Goal: Transaction & Acquisition: Purchase product/service

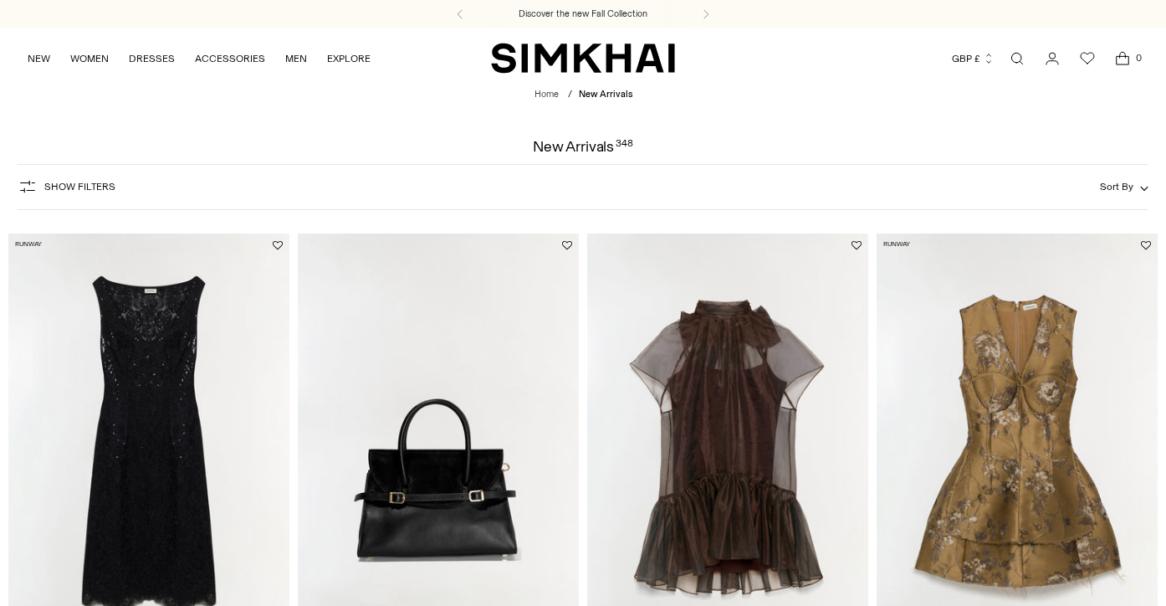
scroll to position [172, 0]
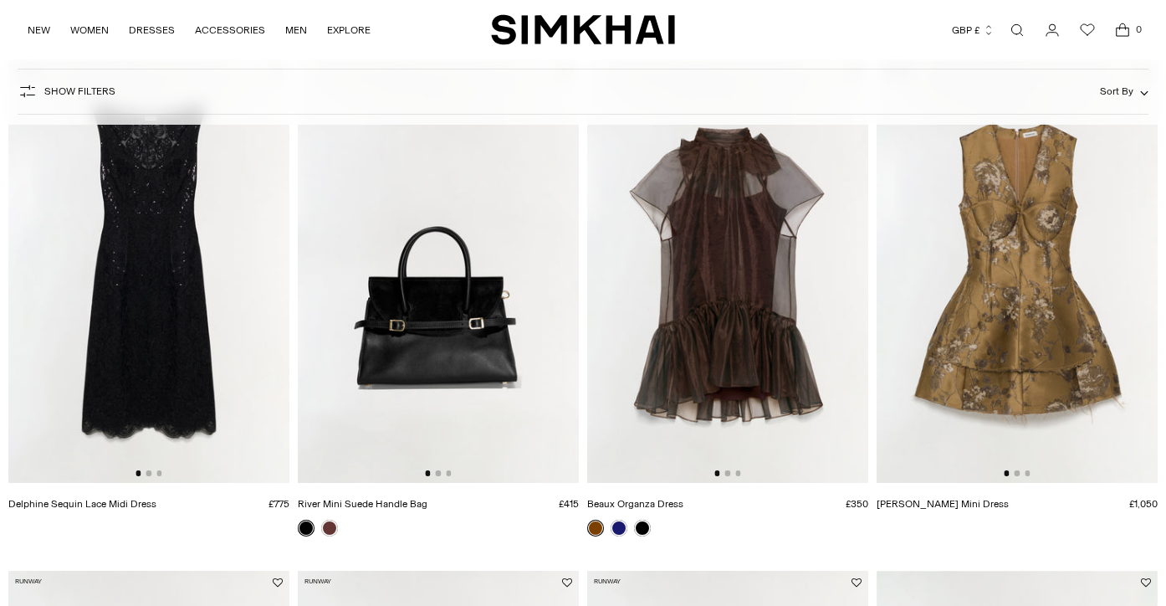
click at [754, 249] on img at bounding box center [727, 272] width 281 height 422
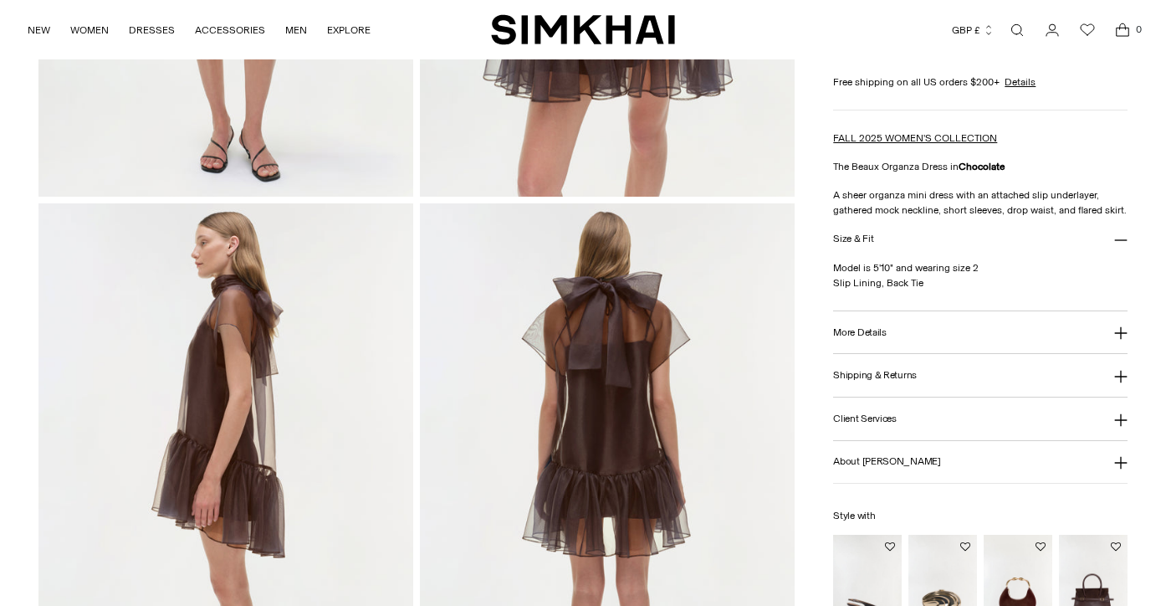
scroll to position [493, 0]
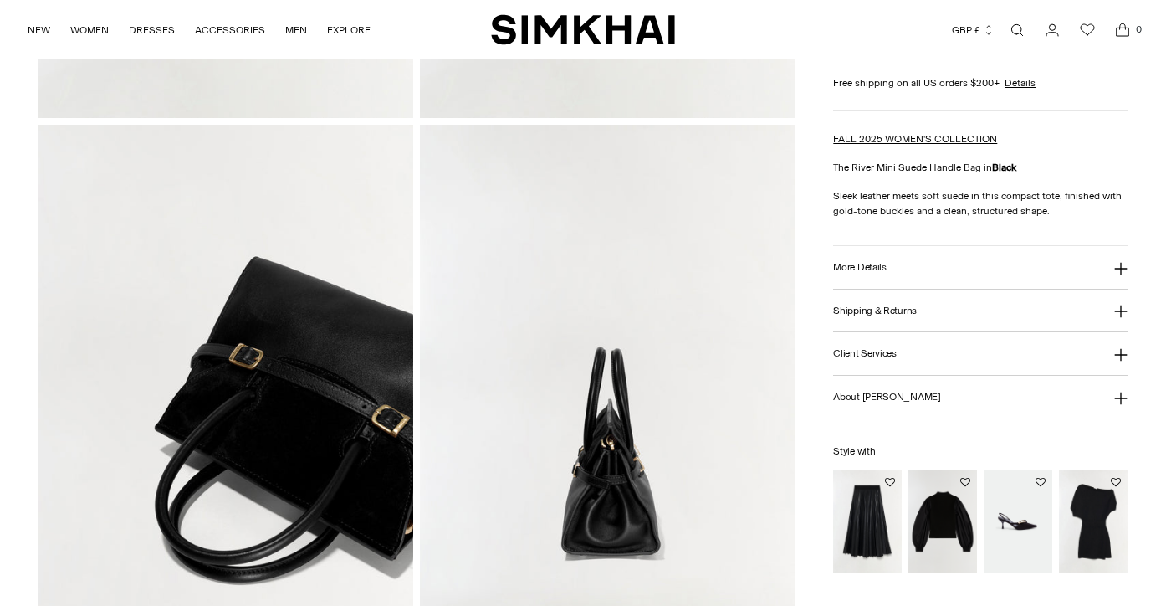
scroll to position [570, 0]
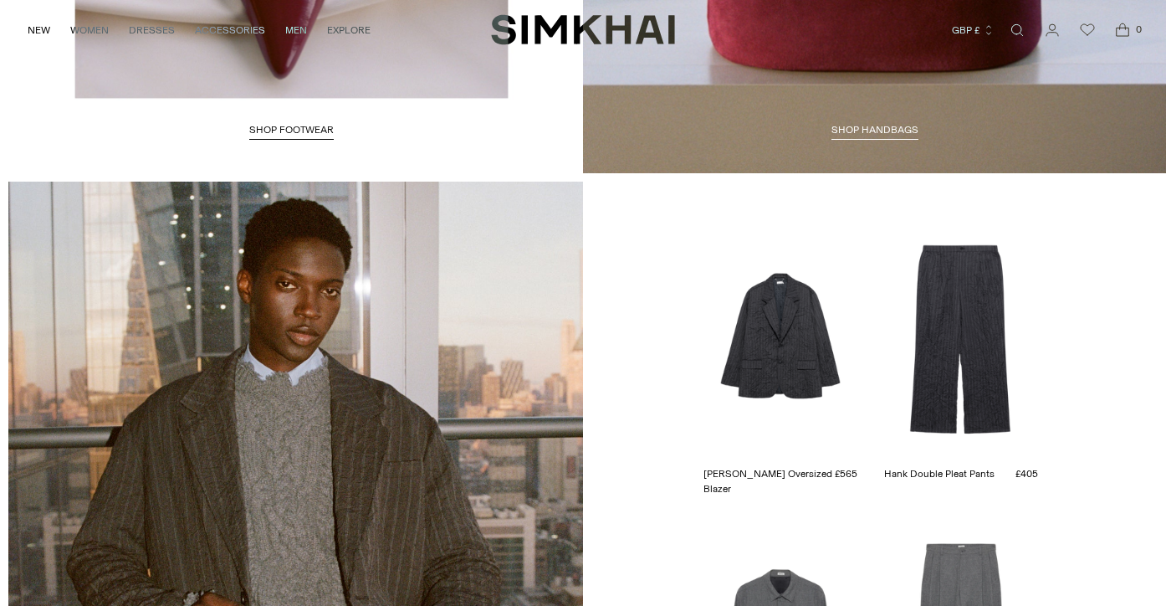
scroll to position [3122, 0]
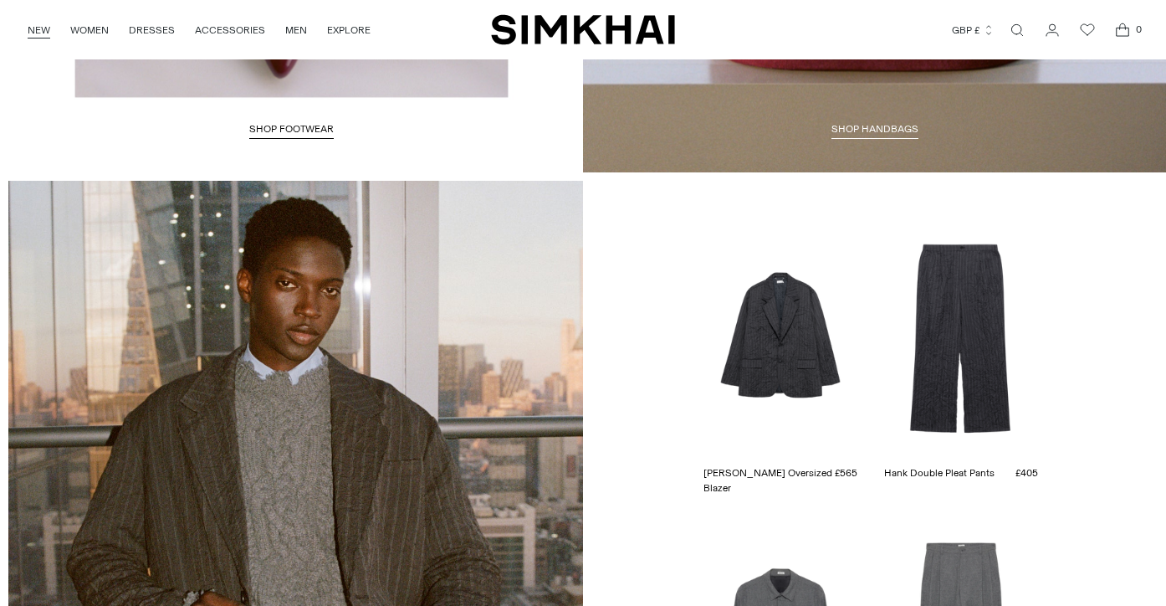
click at [38, 28] on link "NEW" at bounding box center [39, 30] width 23 height 37
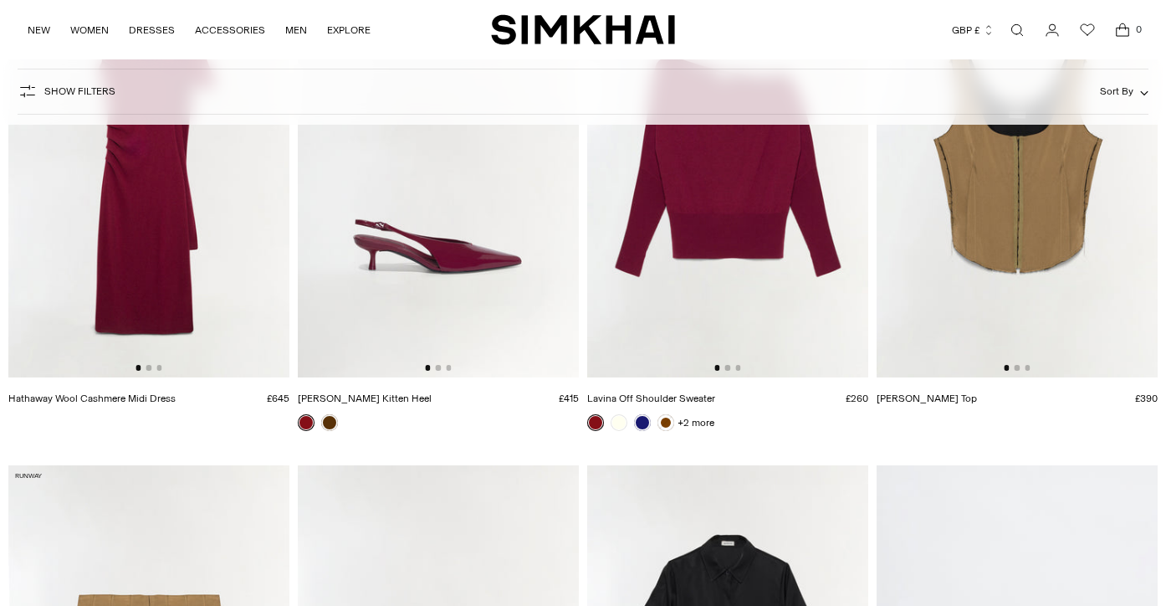
scroll to position [10343, 0]
